Goal: Find specific page/section: Find specific page/section

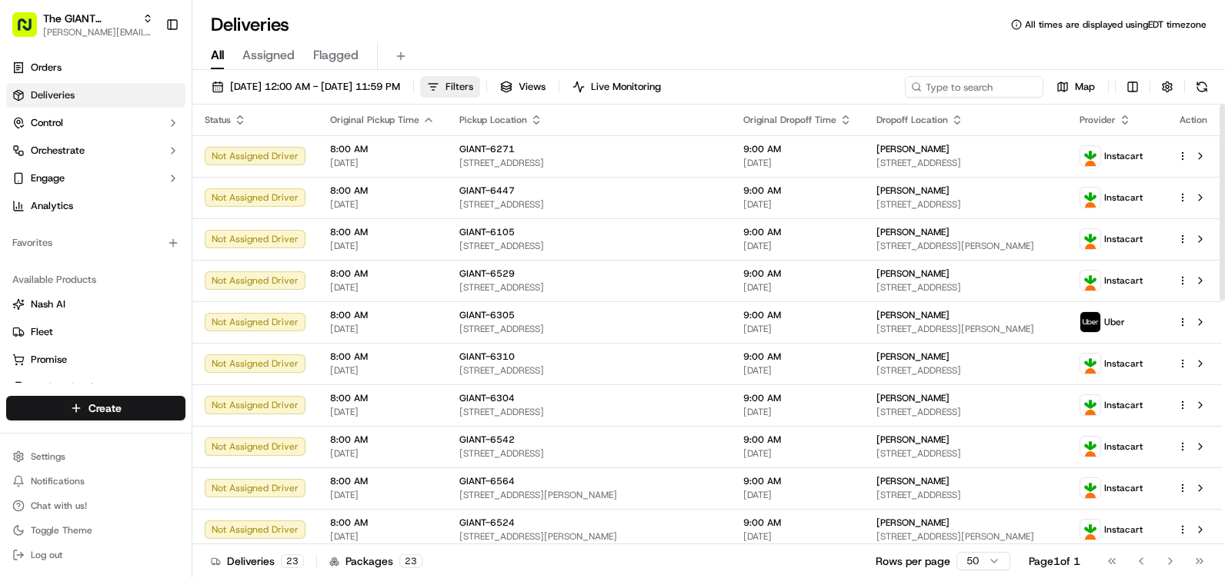
click at [473, 92] on span "Filters" at bounding box center [459, 87] width 28 height 14
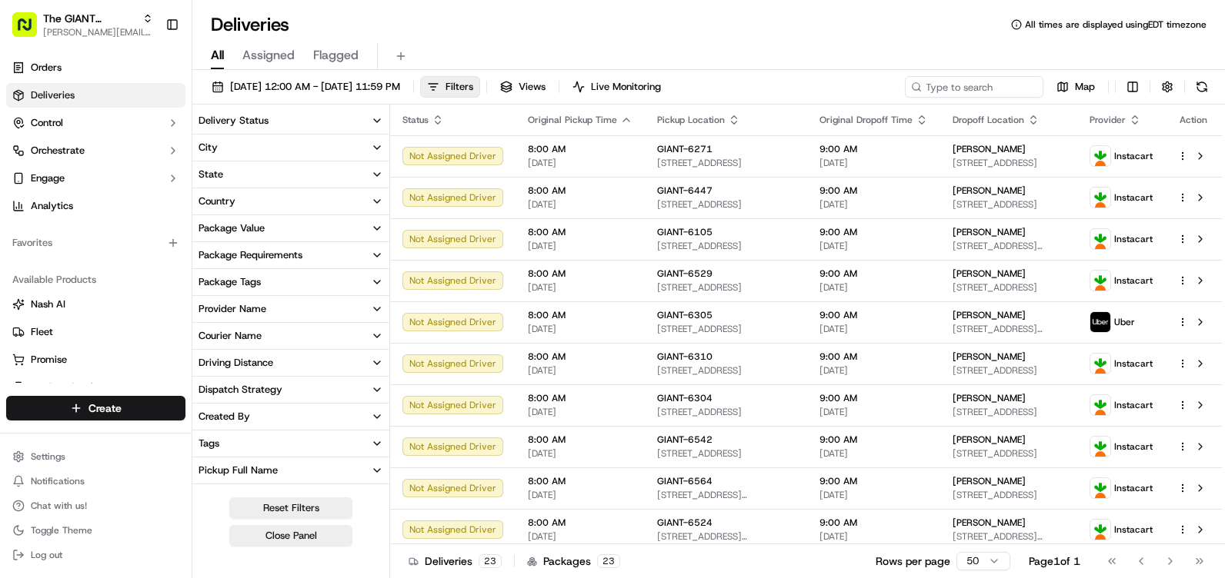
click at [327, 147] on button "City" at bounding box center [290, 148] width 197 height 26
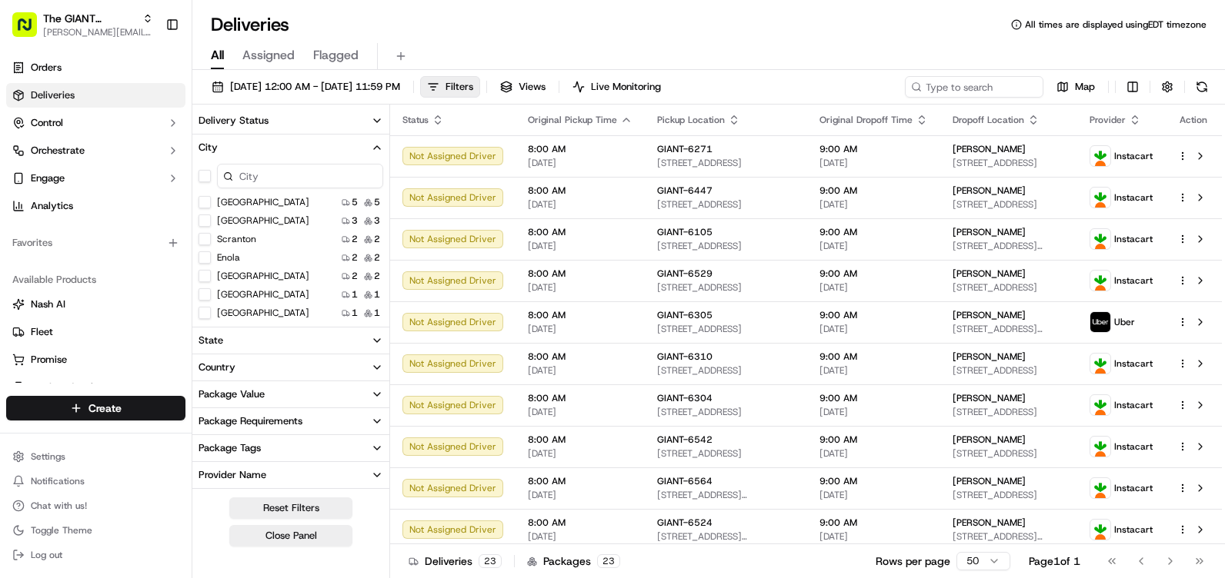
click at [300, 177] on input at bounding box center [300, 176] width 166 height 25
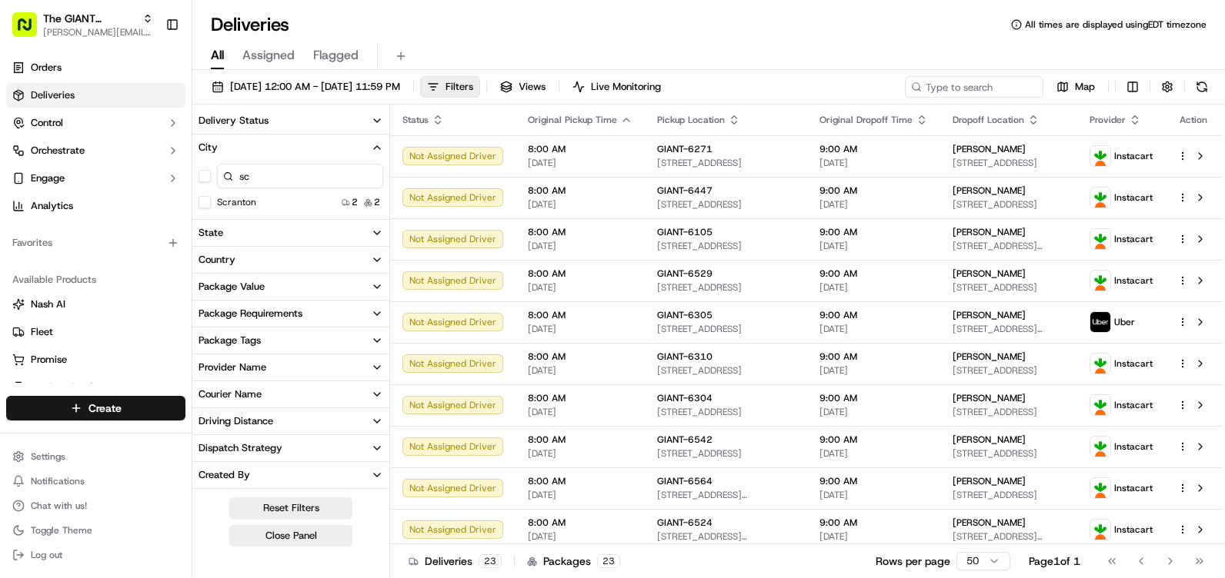
type input "sc"
click at [202, 201] on button "Scranton" at bounding box center [204, 202] width 12 height 12
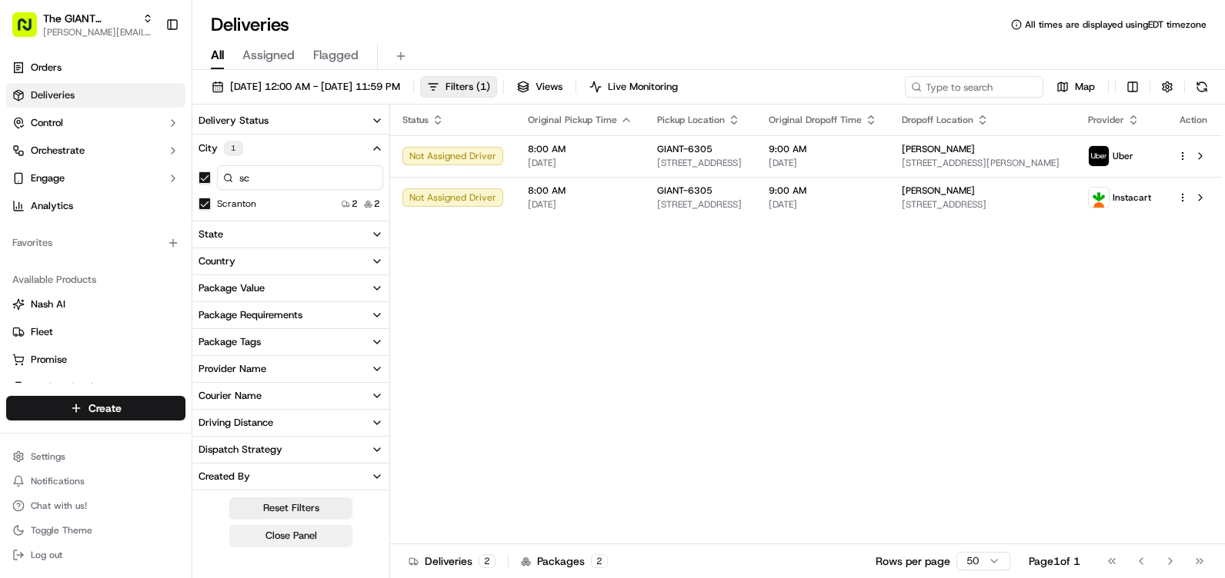
click at [315, 544] on button "Close Panel" at bounding box center [290, 536] width 123 height 22
